Goal: Task Accomplishment & Management: Use online tool/utility

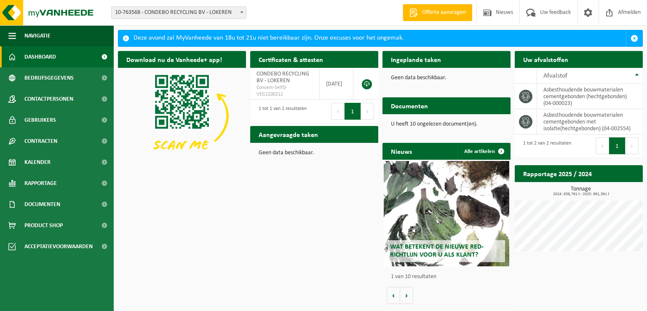
click at [266, 11] on div "Vestiging: 10-763568 - CONDEBO RECYCLING BV - LOKEREN 10-763568 - CONDEBO RECYC…" at bounding box center [323, 13] width 647 height 26
drag, startPoint x: 31, startPoint y: 162, endPoint x: 265, endPoint y: 194, distance: 236.7
click at [32, 162] on span "Kalender" at bounding box center [37, 162] width 26 height 21
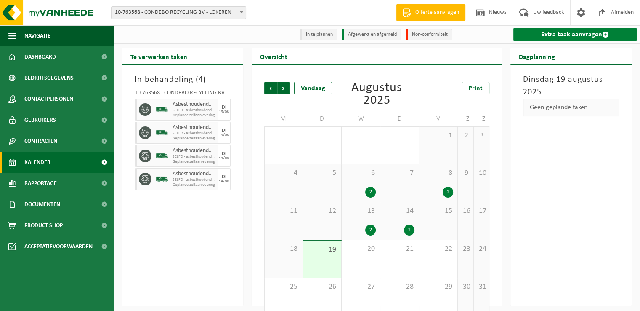
click at [564, 34] on link "Extra taak aanvragen" at bounding box center [575, 34] width 123 height 13
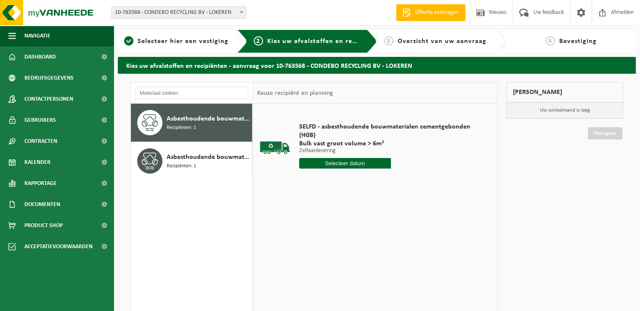
click at [351, 167] on input "text" at bounding box center [345, 163] width 92 height 11
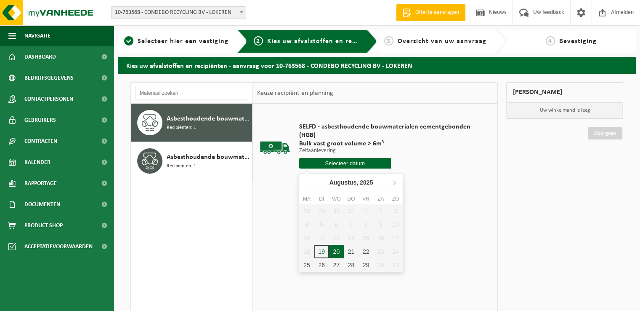
click at [337, 250] on div "20" at bounding box center [336, 251] width 15 height 13
type input "Van [DATE]"
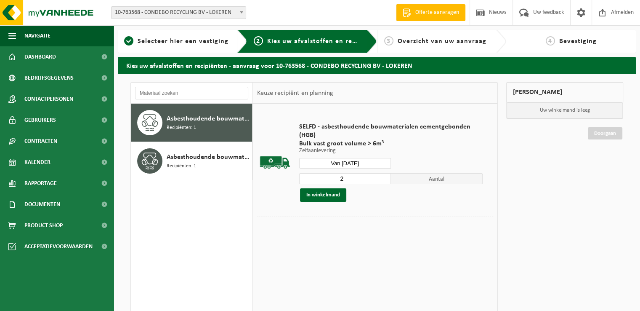
type input "2"
click at [383, 177] on input "2" at bounding box center [345, 178] width 92 height 11
click at [318, 196] on button "In winkelmand" at bounding box center [323, 194] width 46 height 13
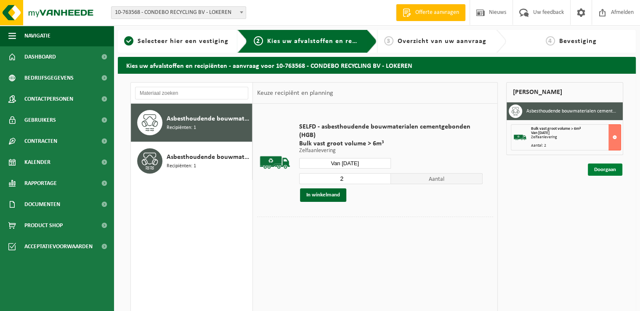
click at [605, 168] on link "Doorgaan" at bounding box center [605, 169] width 35 height 12
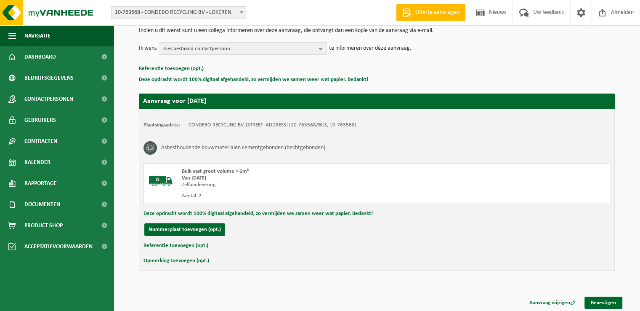
scroll to position [93, 0]
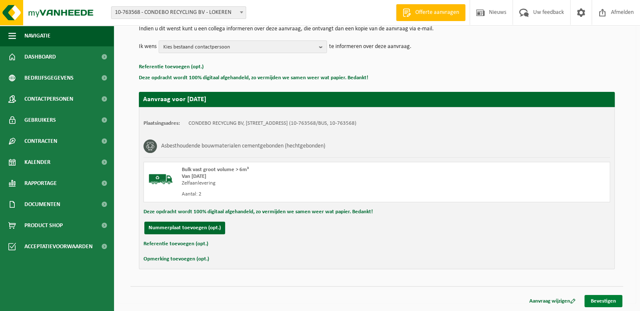
click at [608, 297] on link "Bevestigen" at bounding box center [604, 301] width 38 height 12
